Goal: Task Accomplishment & Management: Use online tool/utility

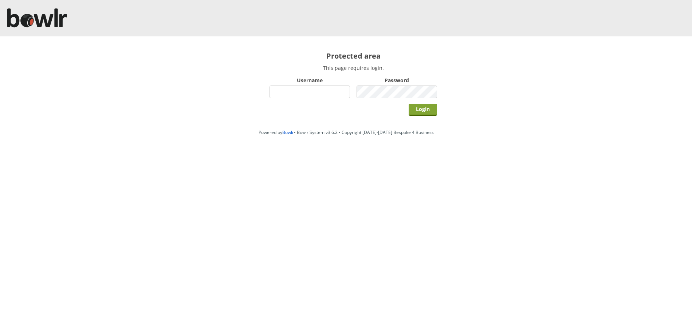
type input "bowlrchelmsford"
click at [418, 110] on input "Login" at bounding box center [422, 110] width 28 height 12
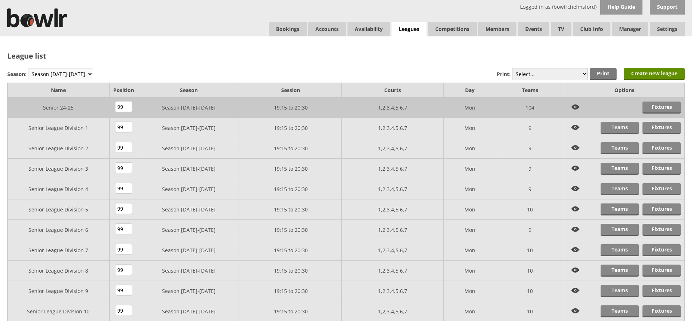
click at [67, 72] on select "Season 2025-2026 Season 2024-2025 Season 2023-2024 Season 2022-2023 Summer 2022…" at bounding box center [60, 74] width 65 height 12
select select "8"
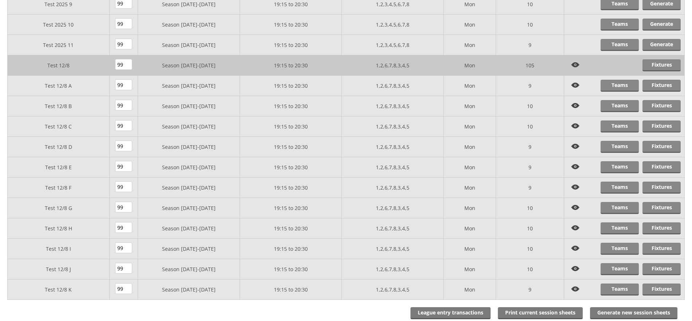
scroll to position [339, 0]
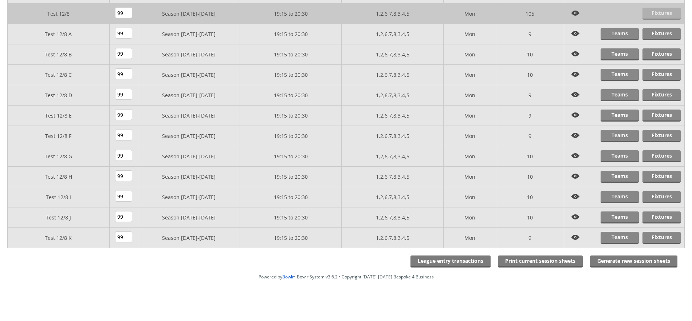
click at [663, 14] on link "Fixtures" at bounding box center [661, 14] width 38 height 12
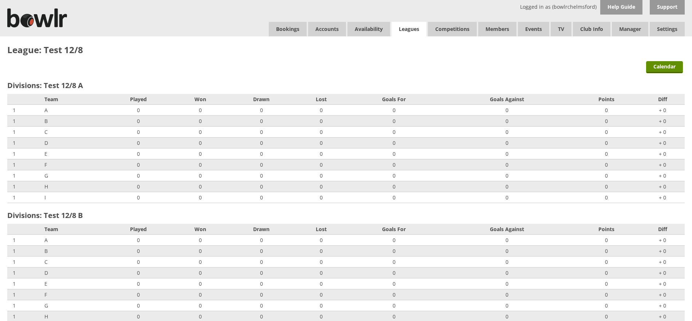
click at [399, 28] on link "Leagues" at bounding box center [408, 29] width 35 height 15
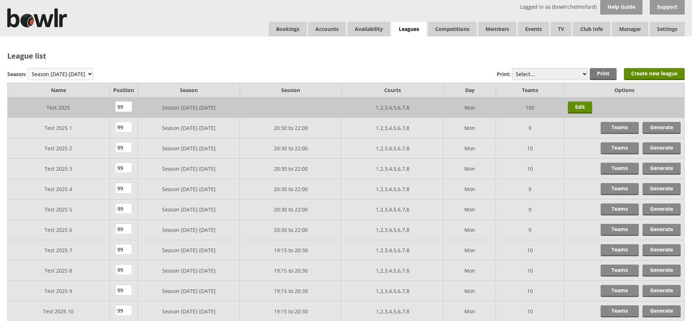
click at [64, 75] on select "Season [DATE]-[DATE] Season [DATE]-[DATE] Season [DATE]-[DATE] Season [DATE]-[D…" at bounding box center [60, 74] width 65 height 12
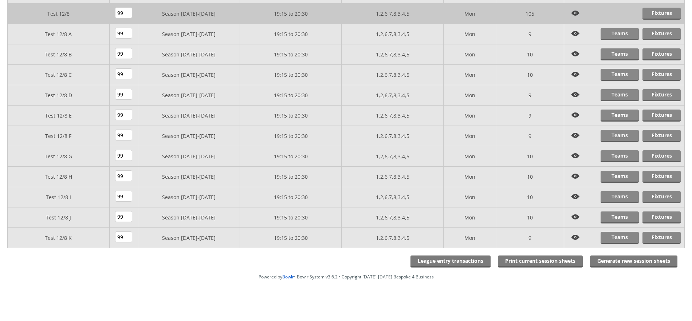
scroll to position [169, 0]
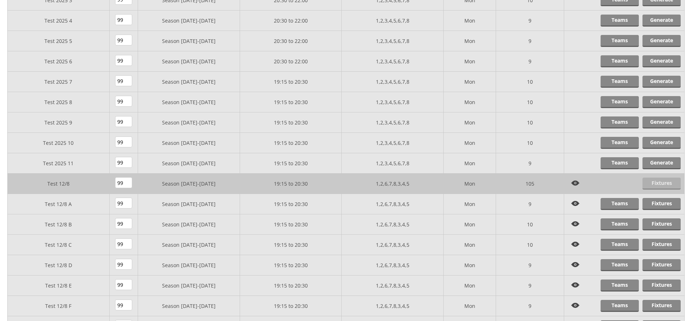
click at [663, 184] on link "Fixtures" at bounding box center [661, 184] width 38 height 12
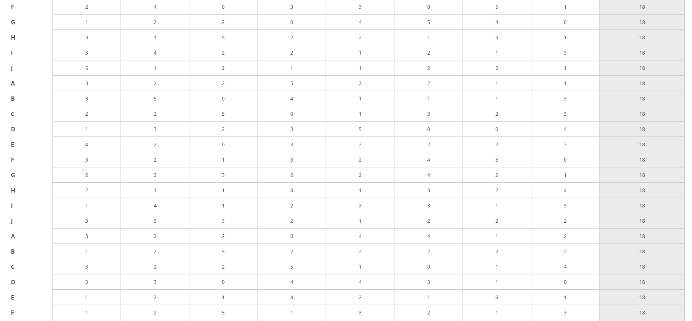
scroll to position [13230, 0]
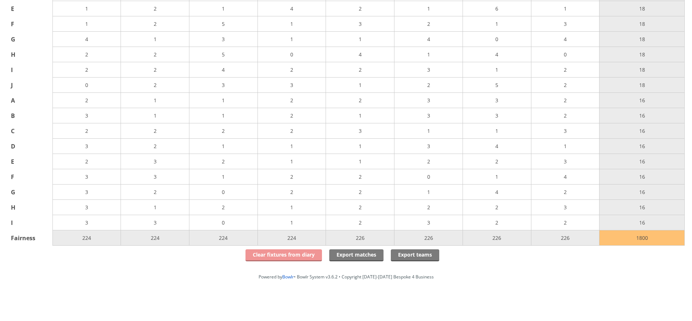
click at [304, 258] on link "Clear fixtures from diary" at bounding box center [283, 255] width 76 height 12
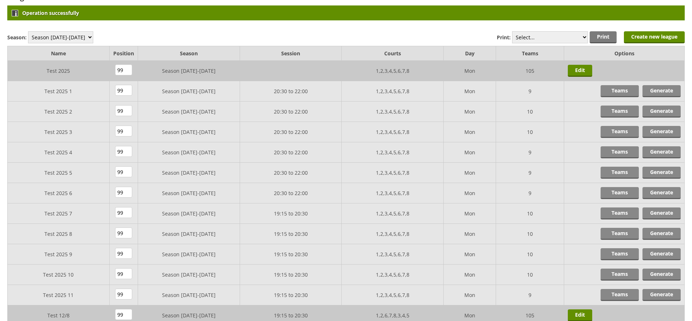
scroll to position [59, 0]
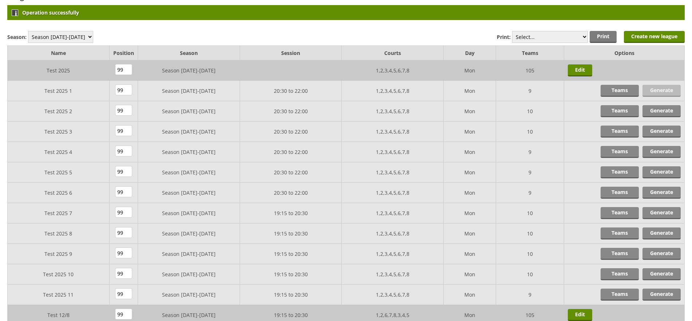
click at [659, 92] on link "Generate" at bounding box center [661, 91] width 38 height 12
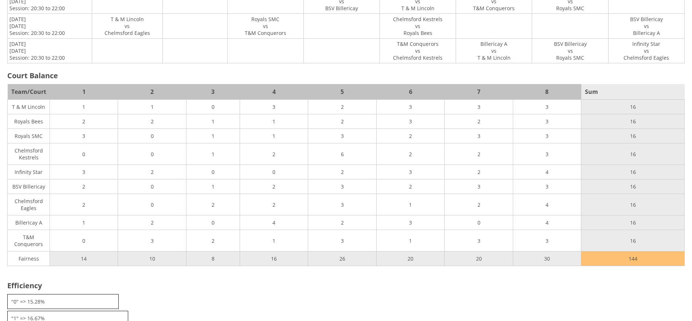
scroll to position [742, 0]
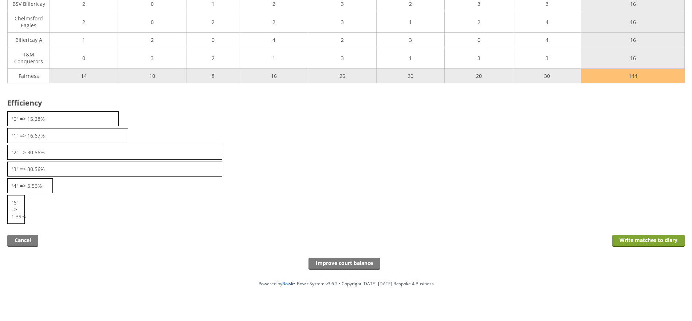
click at [625, 235] on input "Write matches to diary" at bounding box center [648, 241] width 72 height 12
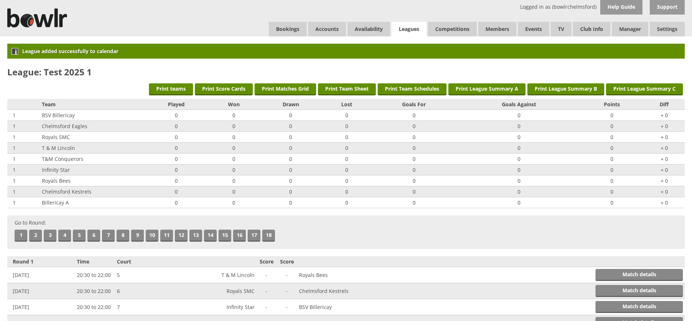
click at [400, 32] on link "Leagues" at bounding box center [408, 29] width 35 height 15
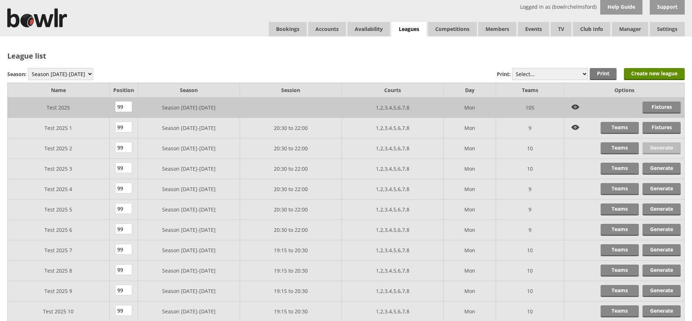
click at [653, 148] on link "Generate" at bounding box center [661, 148] width 38 height 12
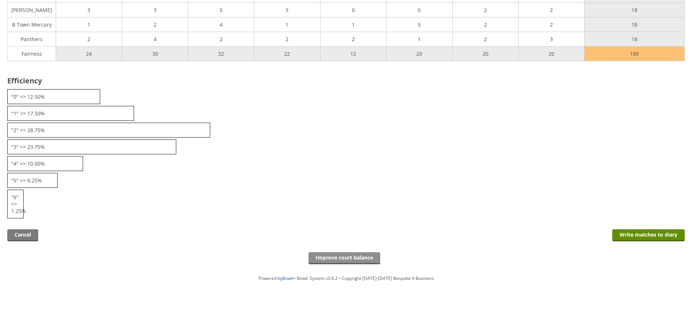
scroll to position [1245, 0]
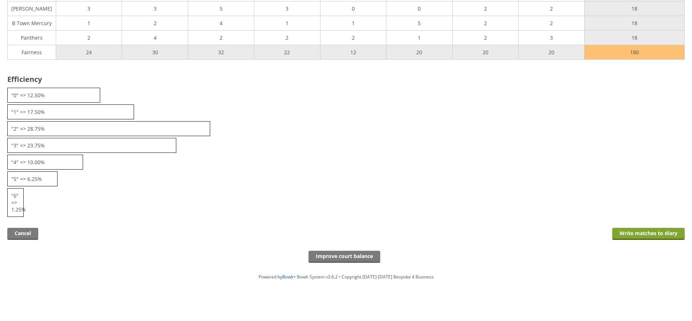
click at [631, 240] on input "Write matches to diary" at bounding box center [648, 234] width 72 height 12
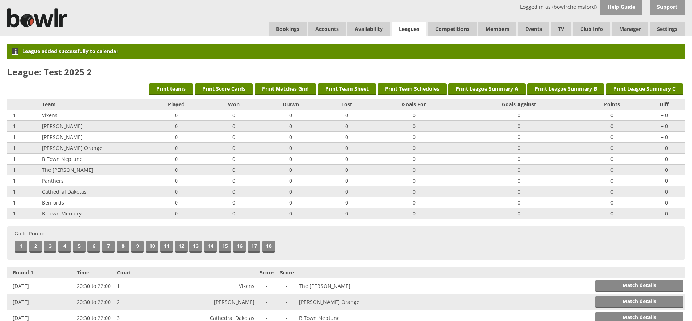
click at [410, 29] on link "Leagues" at bounding box center [408, 29] width 35 height 15
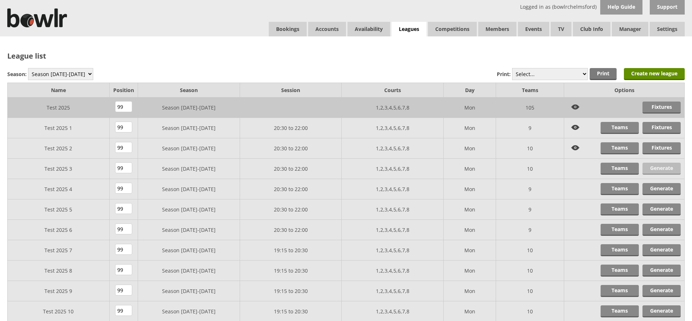
click at [656, 167] on link "Generate" at bounding box center [661, 169] width 38 height 12
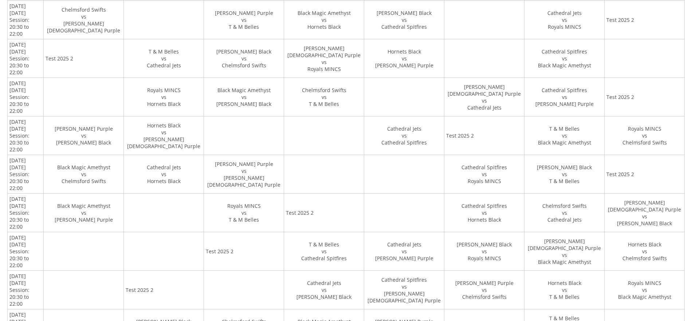
scroll to position [806, 0]
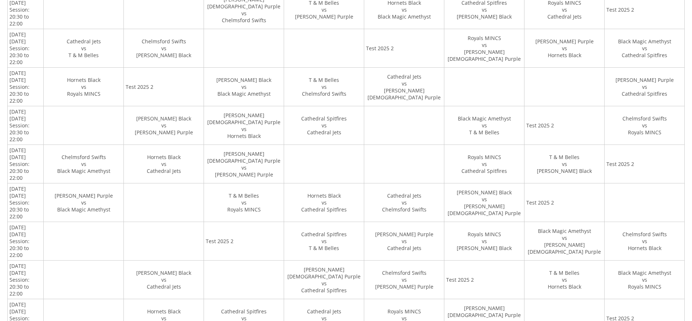
scroll to position [0, 0]
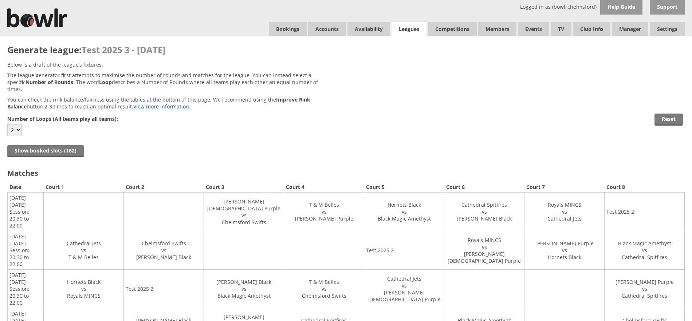
click at [404, 33] on link "Leagues" at bounding box center [408, 29] width 35 height 15
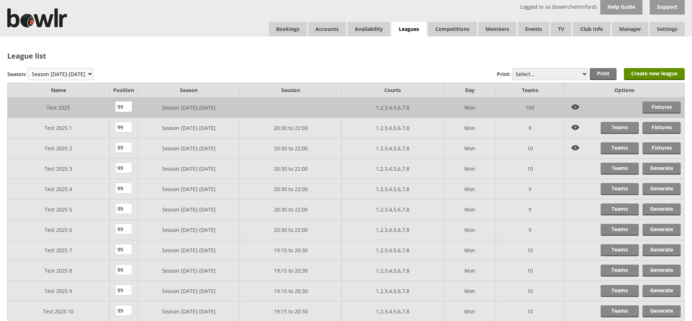
click at [82, 76] on select "Season 2025-2026 Season 2024-2025 Season 2023-2024 Season 2022-2023 Summer 2022…" at bounding box center [60, 74] width 65 height 12
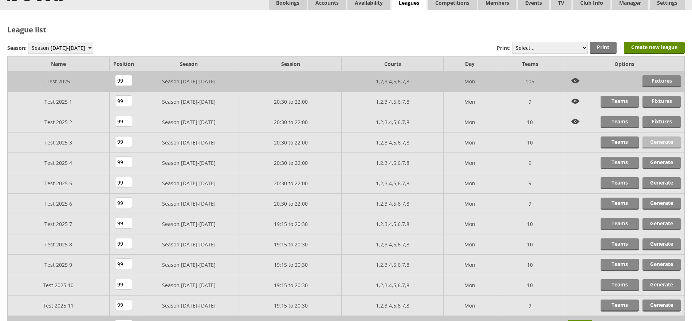
click at [666, 139] on link "Generate" at bounding box center [661, 143] width 38 height 12
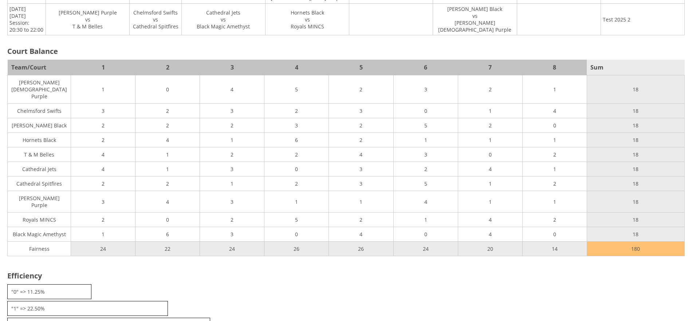
scroll to position [762, 0]
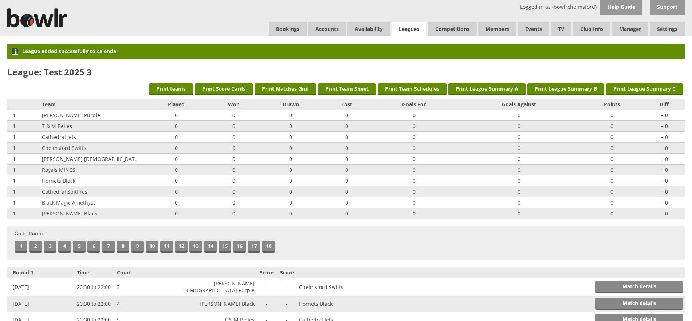
click at [406, 26] on link "Leagues" at bounding box center [408, 29] width 35 height 15
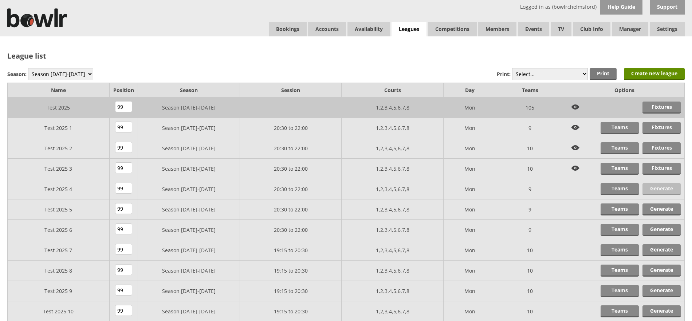
click at [659, 188] on link "Generate" at bounding box center [661, 189] width 38 height 12
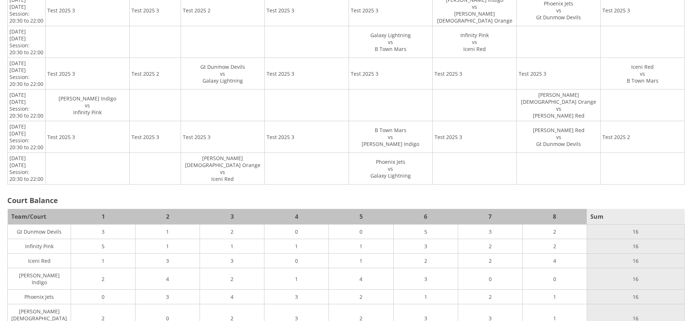
scroll to position [1207, 0]
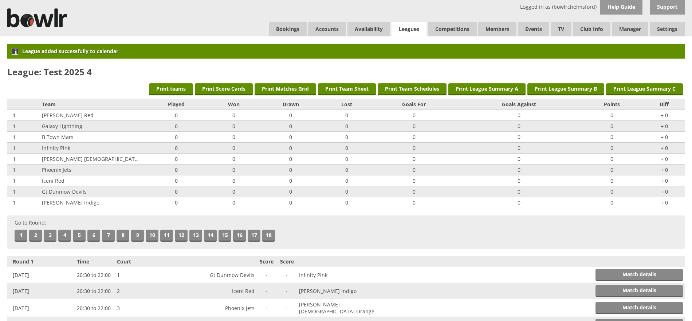
click at [410, 25] on link "Leagues" at bounding box center [408, 29] width 35 height 15
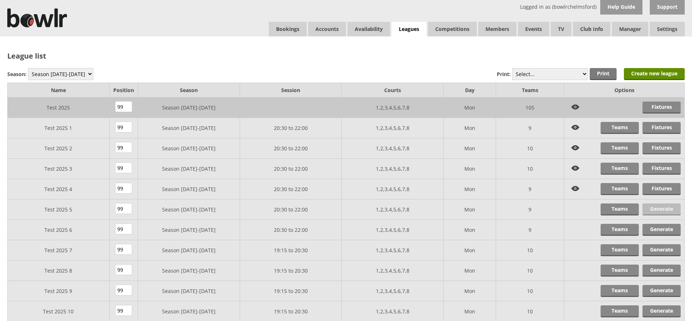
click at [659, 211] on link "Generate" at bounding box center [661, 210] width 38 height 12
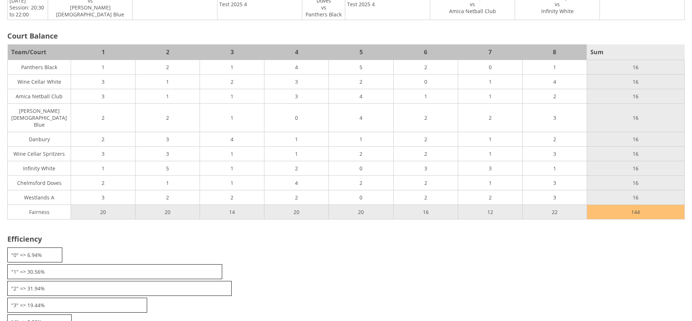
scroll to position [775, 0]
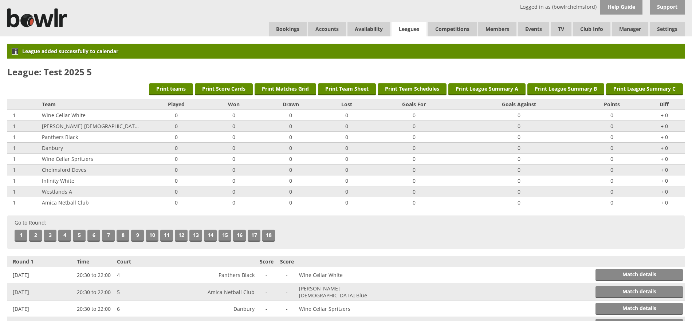
click at [412, 32] on link "Leagues" at bounding box center [408, 29] width 35 height 15
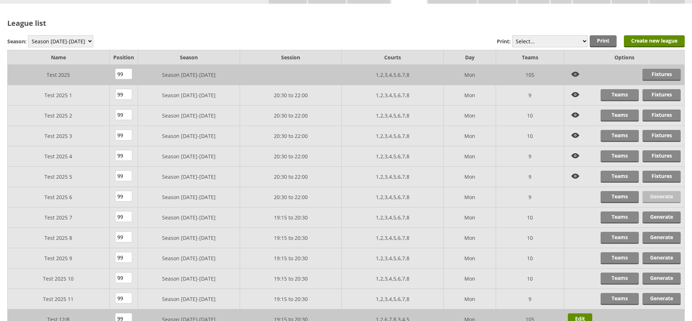
scroll to position [36, 0]
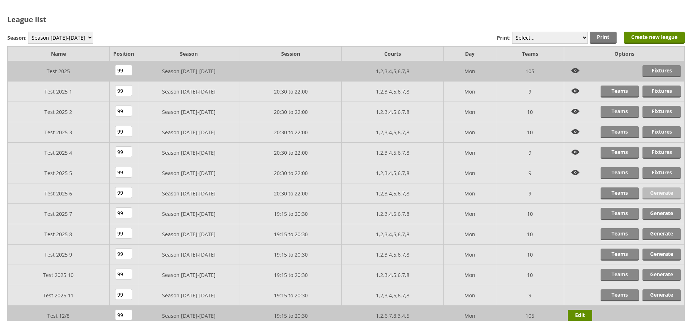
click at [662, 195] on link "Generate" at bounding box center [661, 193] width 38 height 12
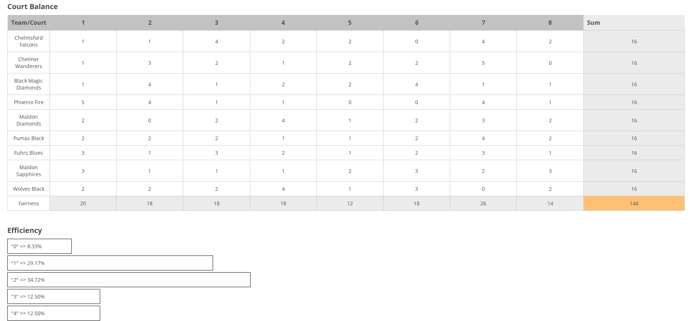
scroll to position [1214, 0]
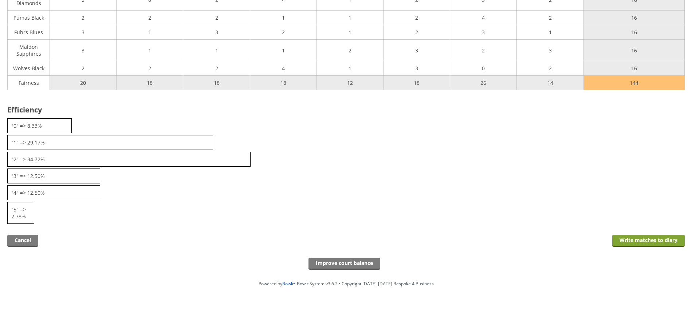
click at [663, 237] on input "Write matches to diary" at bounding box center [648, 241] width 72 height 12
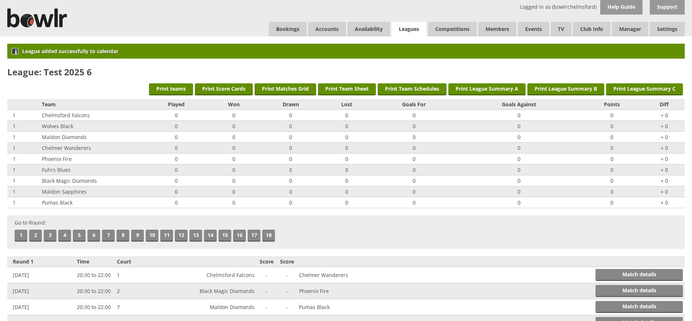
click at [406, 31] on link "Leagues" at bounding box center [408, 29] width 35 height 15
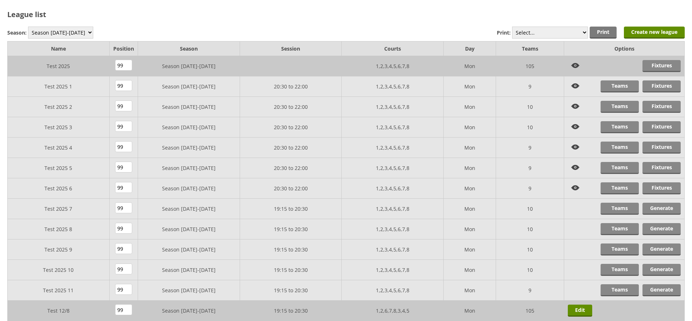
scroll to position [43, 0]
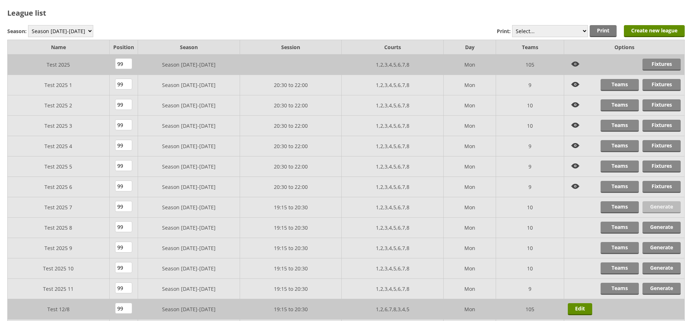
click at [661, 207] on link "Generate" at bounding box center [661, 207] width 38 height 12
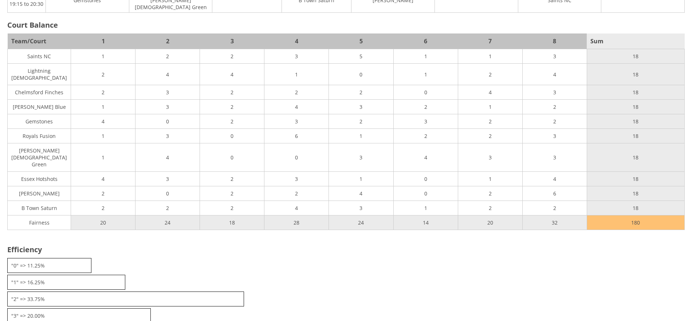
scroll to position [808, 0]
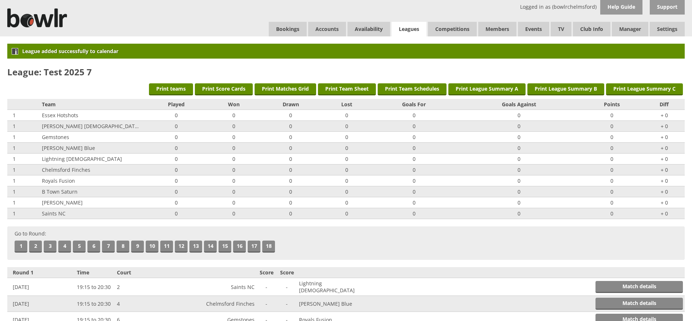
click at [400, 30] on link "Leagues" at bounding box center [408, 29] width 35 height 15
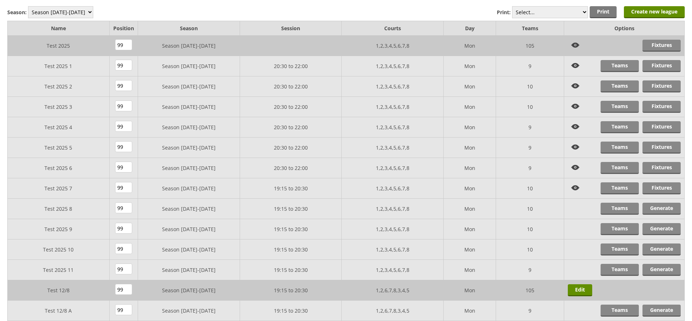
scroll to position [66, 0]
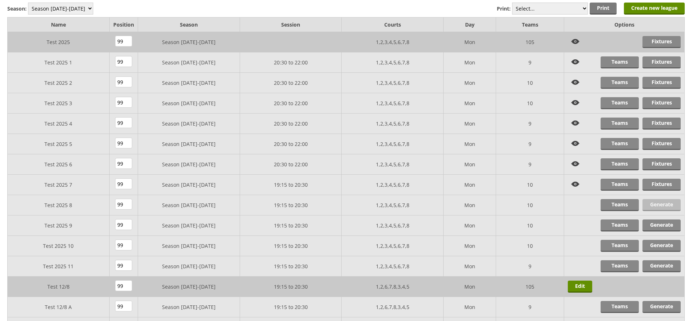
click at [671, 205] on link "Generate" at bounding box center [661, 205] width 38 height 12
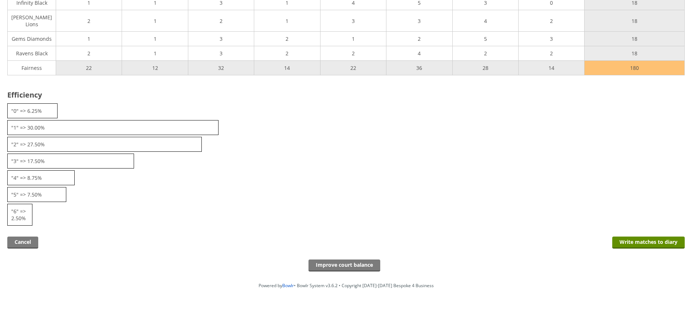
scroll to position [1252, 0]
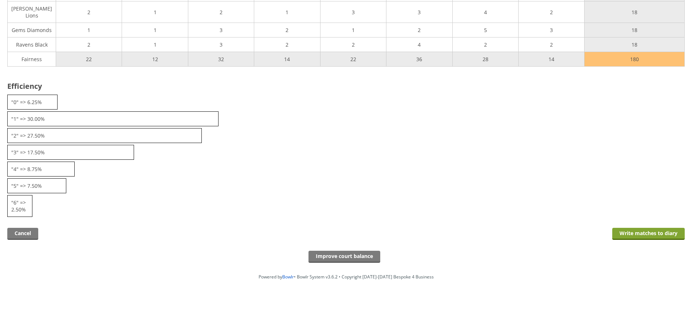
click at [652, 230] on input "Write matches to diary" at bounding box center [648, 234] width 72 height 12
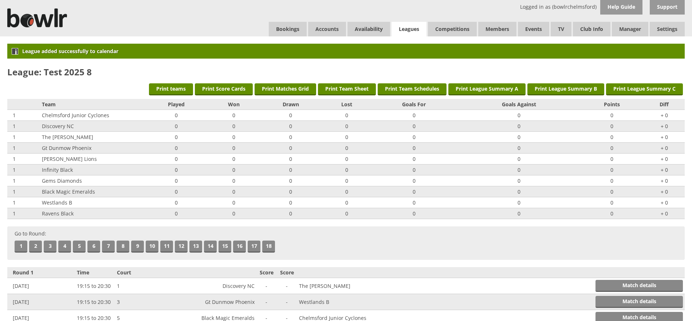
drag, startPoint x: 408, startPoint y: 27, endPoint x: 414, endPoint y: 30, distance: 6.7
click at [408, 27] on link "Leagues" at bounding box center [408, 29] width 35 height 15
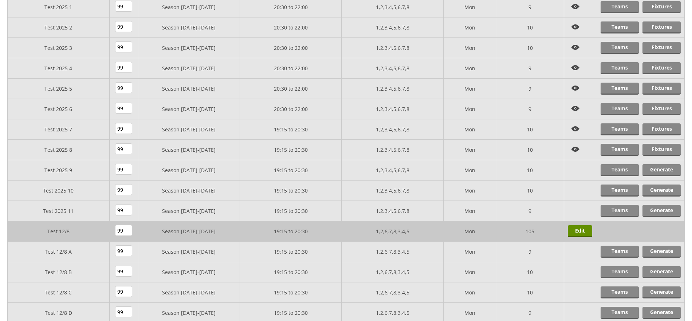
scroll to position [155, 0]
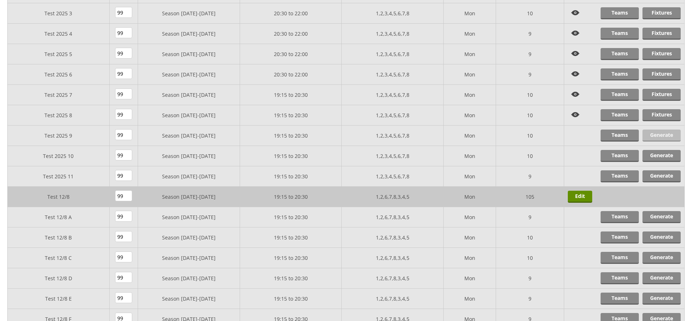
click at [660, 139] on link "Generate" at bounding box center [661, 136] width 38 height 12
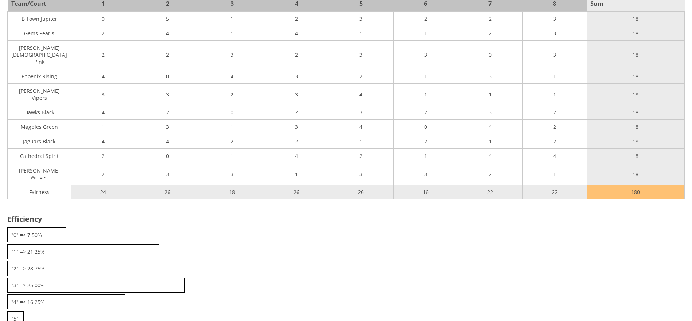
scroll to position [803, 0]
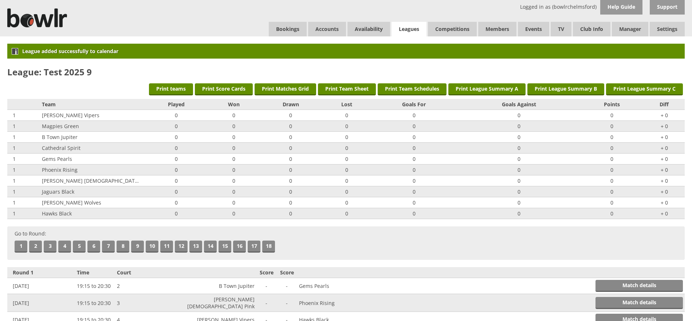
click at [411, 25] on link "Leagues" at bounding box center [408, 29] width 35 height 15
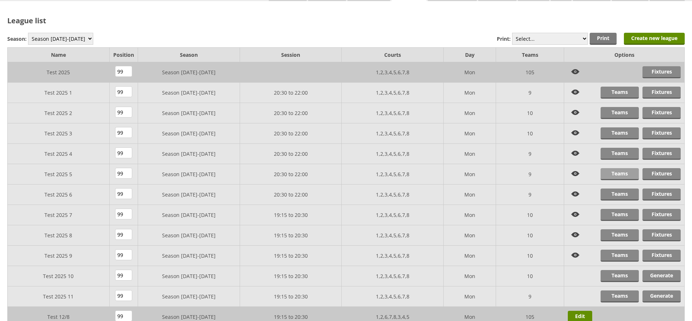
scroll to position [110, 0]
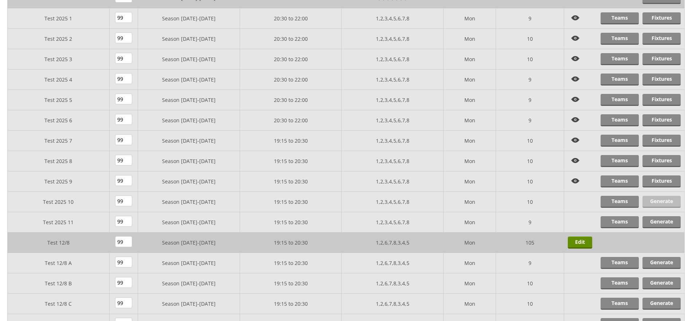
click at [666, 203] on link "Generate" at bounding box center [661, 202] width 38 height 12
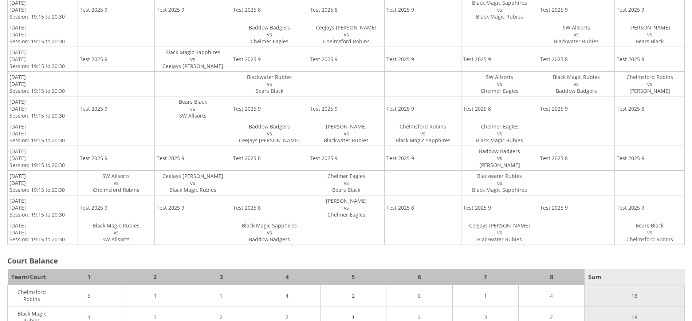
scroll to position [1273, 0]
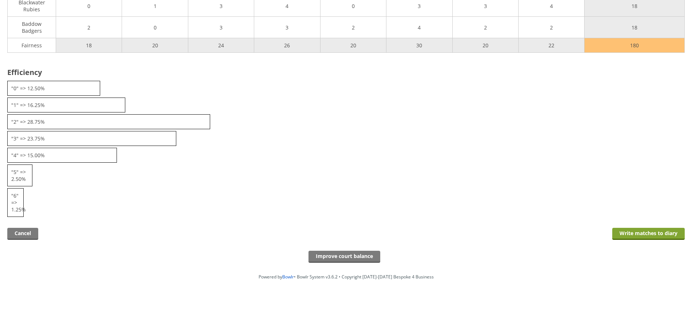
click at [641, 238] on input "Write matches to diary" at bounding box center [648, 234] width 72 height 12
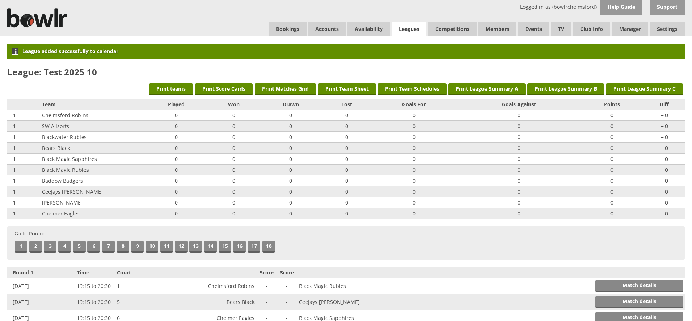
click at [407, 34] on link "Leagues" at bounding box center [408, 29] width 35 height 15
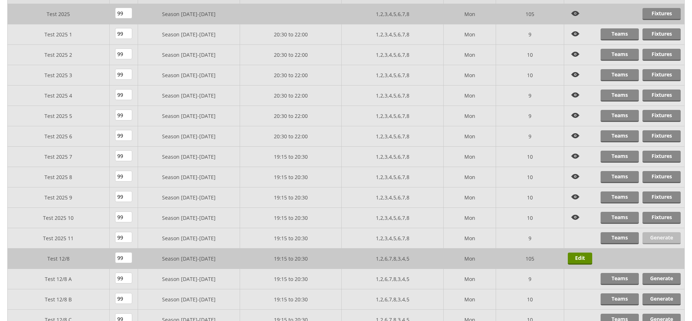
scroll to position [97, 0]
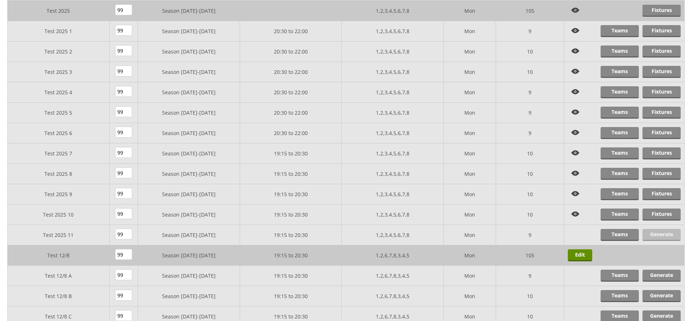
click at [666, 236] on link "Generate" at bounding box center [661, 235] width 38 height 12
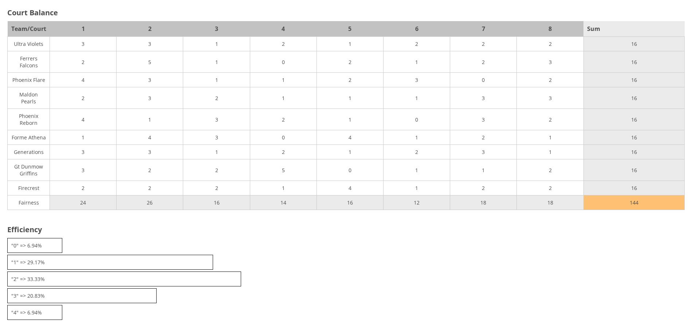
scroll to position [754, 0]
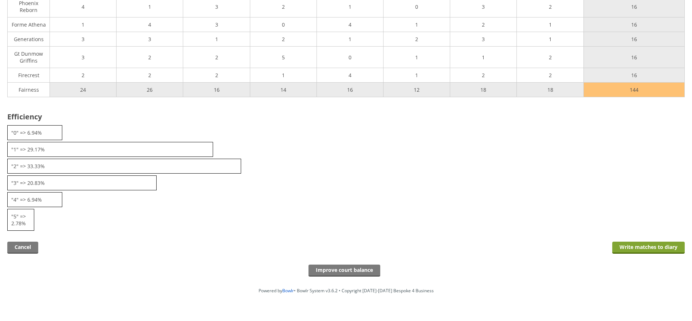
click at [652, 242] on input "Write matches to diary" at bounding box center [648, 248] width 72 height 12
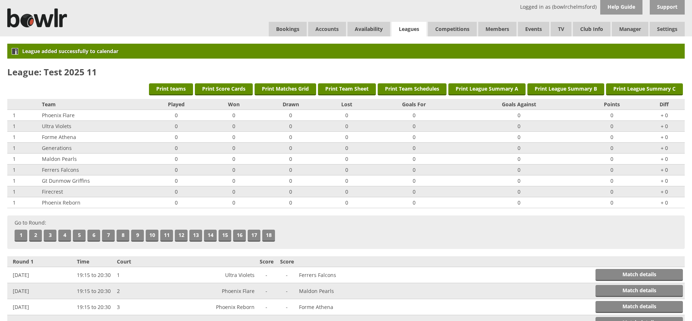
drag, startPoint x: 400, startPoint y: 28, endPoint x: 406, endPoint y: 31, distance: 6.7
click at [401, 28] on link "Leagues" at bounding box center [408, 29] width 35 height 15
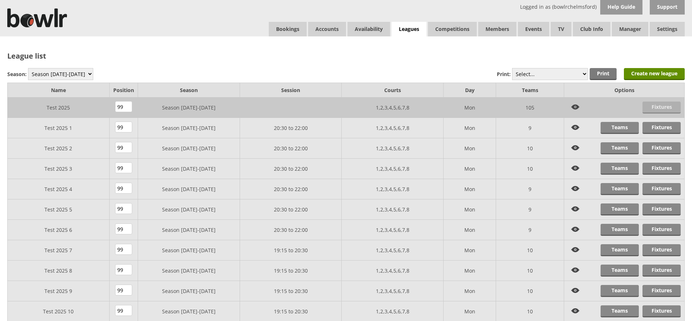
click at [651, 108] on link "Fixtures" at bounding box center [661, 108] width 38 height 12
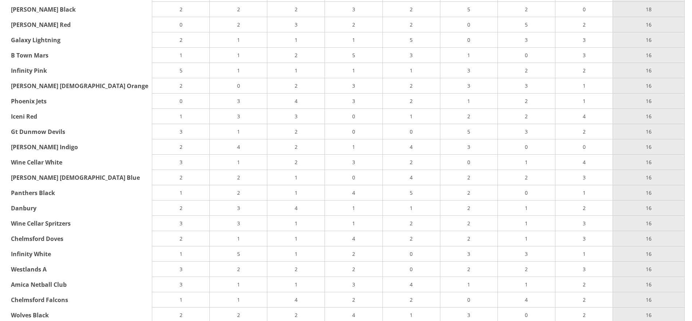
scroll to position [13230, 0]
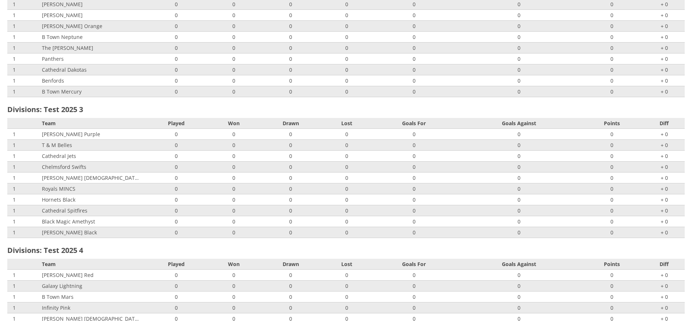
scroll to position [0, 0]
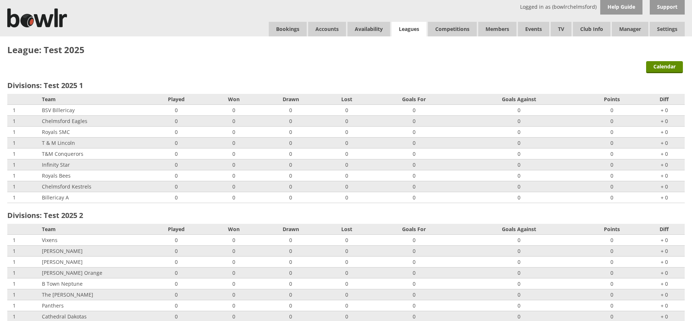
click at [407, 28] on link "Leagues" at bounding box center [408, 29] width 35 height 15
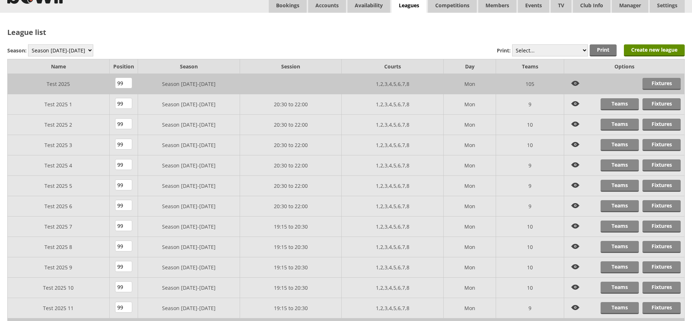
scroll to position [19, 0]
